Goal: Information Seeking & Learning: Learn about a topic

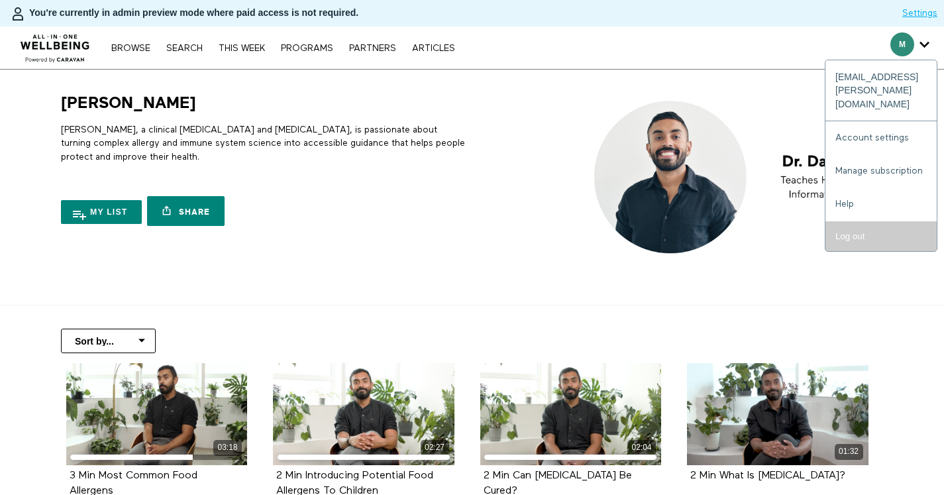
click at [893, 221] on input "Log out" at bounding box center [880, 236] width 111 height 30
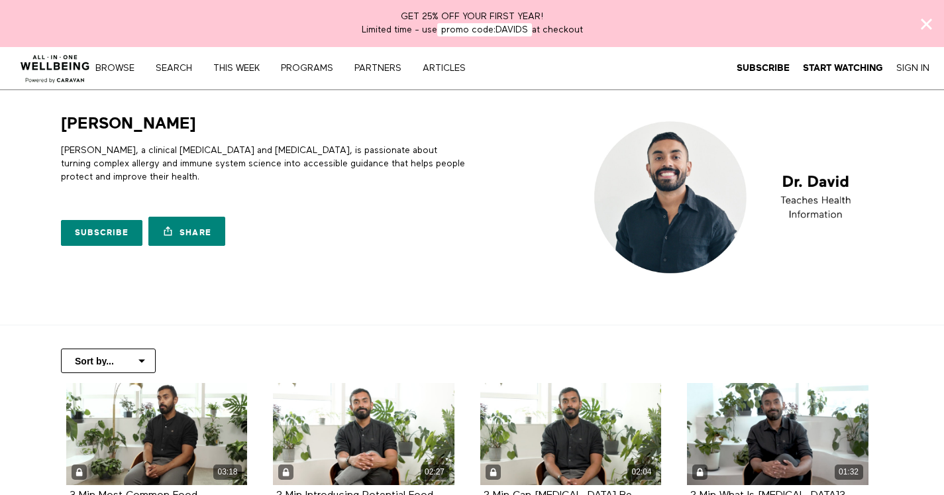
click at [61, 72] on img at bounding box center [55, 65] width 80 height 40
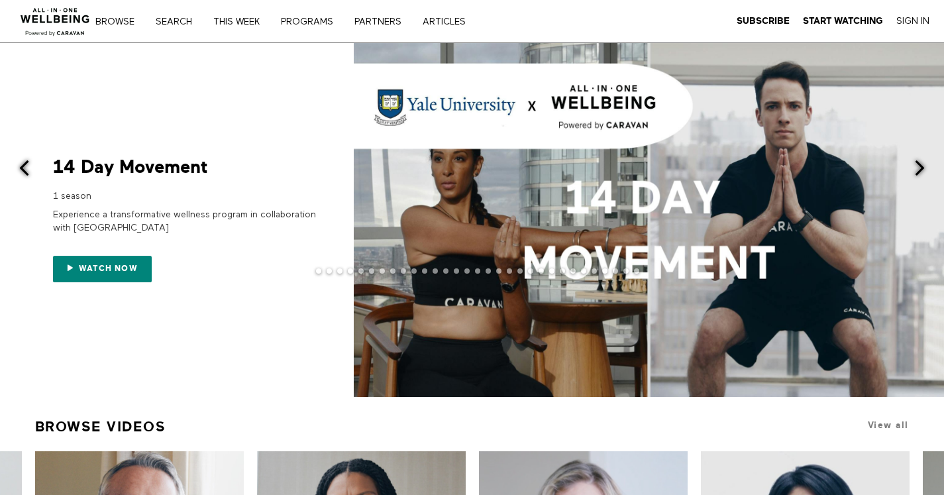
click at [925, 170] on span at bounding box center [919, 168] width 17 height 17
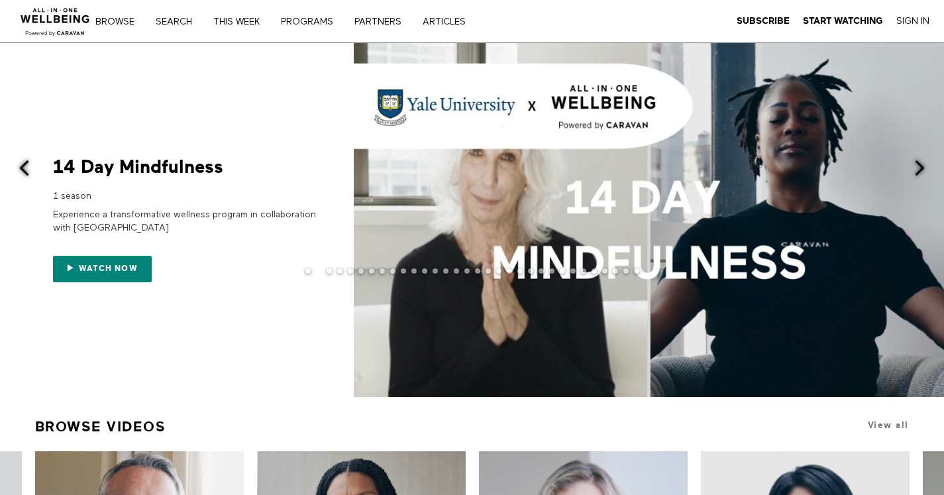
click at [920, 167] on span at bounding box center [919, 168] width 17 height 17
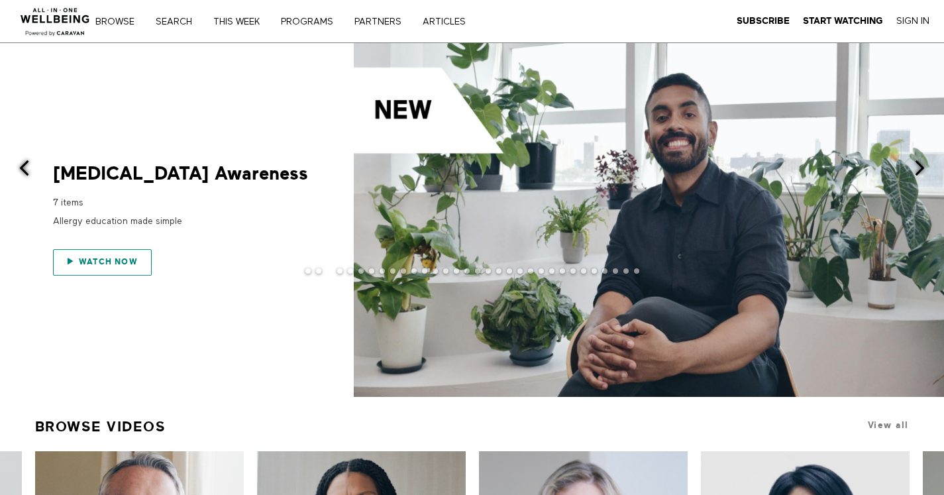
click at [131, 253] on link "Watch now" at bounding box center [102, 262] width 99 height 26
